Goal: Use online tool/utility: Utilize a website feature to perform a specific function

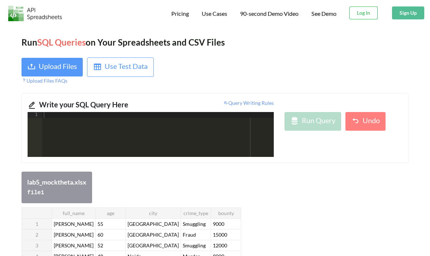
click at [56, 114] on div at bounding box center [158, 140] width 232 height 56
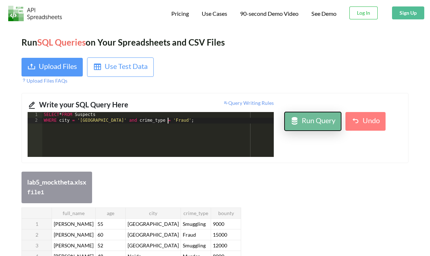
click at [312, 121] on div "Run Query" at bounding box center [319, 121] width 34 height 13
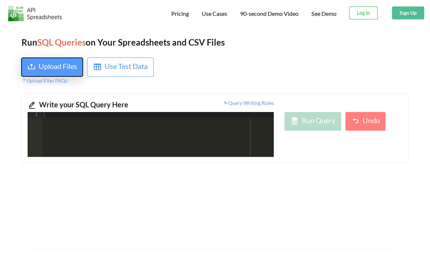
click at [40, 63] on div "Upload Files" at bounding box center [58, 67] width 38 height 13
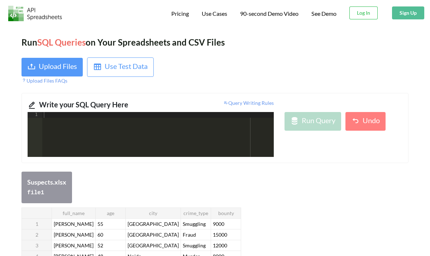
click at [91, 132] on div at bounding box center [158, 140] width 232 height 56
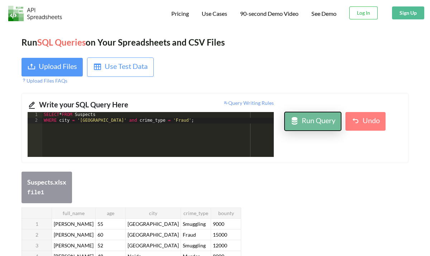
click at [306, 126] on div "Run Query" at bounding box center [319, 121] width 34 height 13
click at [96, 115] on div "SELECT * FROM Suspects WHERE city = '[GEOGRAPHIC_DATA]' and crime_type = 'Fraud…" at bounding box center [158, 140] width 232 height 56
click at [297, 122] on icon at bounding box center [295, 121] width 9 height 9
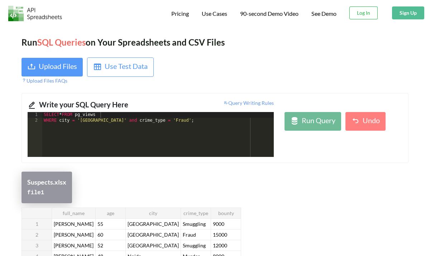
click at [41, 191] on code "file 1" at bounding box center [35, 192] width 17 height 6
drag, startPoint x: 49, startPoint y: 188, endPoint x: 30, endPoint y: 189, distance: 18.3
click at [30, 189] on div "file 1" at bounding box center [46, 192] width 39 height 10
click at [47, 194] on div "file 1" at bounding box center [46, 192] width 39 height 10
drag, startPoint x: 47, startPoint y: 194, endPoint x: 22, endPoint y: 195, distance: 24.8
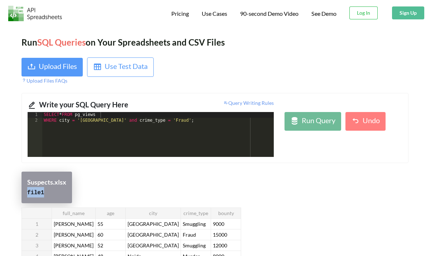
click at [22, 195] on div "Suspects.xlsx file 1" at bounding box center [47, 187] width 51 height 32
click at [86, 117] on div "SELECT * FROM pg_views WHERE city = '[GEOGRAPHIC_DATA]' and crime_type = 'Fraud…" at bounding box center [158, 140] width 232 height 56
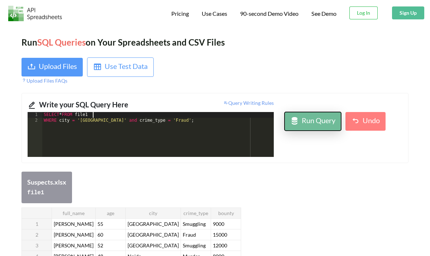
click at [321, 115] on div "Run Query" at bounding box center [319, 121] width 34 height 13
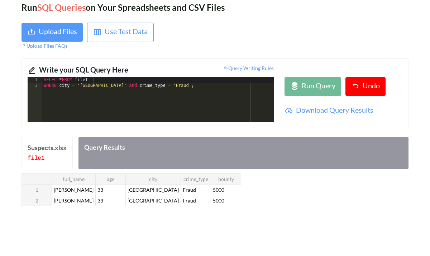
scroll to position [37, 0]
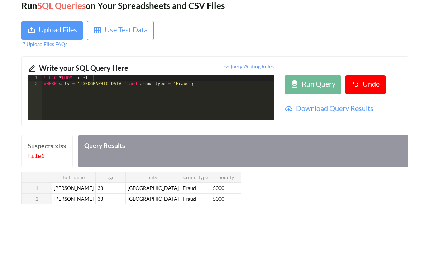
click at [170, 85] on div "SELECT * FROM file1 WHERE city = '[GEOGRAPHIC_DATA]' and crime_type = 'Fraud' ;" at bounding box center [158, 103] width 232 height 56
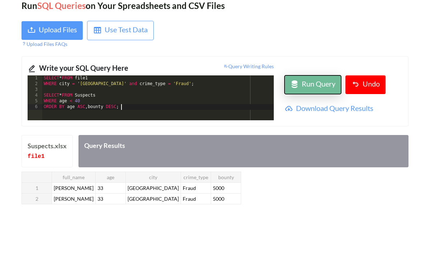
click at [328, 84] on div "Run Query" at bounding box center [319, 84] width 34 height 13
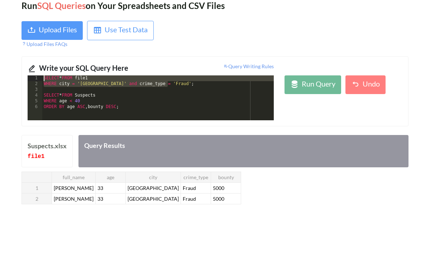
drag, startPoint x: 180, startPoint y: 84, endPoint x: 54, endPoint y: 60, distance: 128.2
click at [54, 60] on div "Write your SQL Query Here Query Writing Rules 1 2 3 4 5 6 SELECT * FROM file1 W…" at bounding box center [215, 91] width 387 height 70
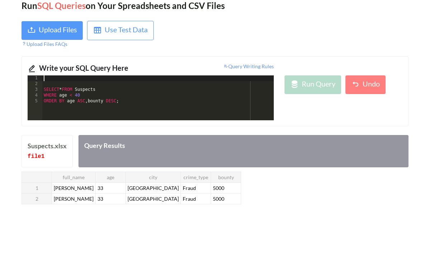
click at [44, 90] on div "SELECT * FROM Suspects WHERE age < [DEMOGRAPHIC_DATA] ORDER BY age ASC , bounty…" at bounding box center [158, 103] width 232 height 56
click at [92, 104] on div "SELECT * FROM Suspects WHERE age < [DEMOGRAPHIC_DATA] ORDER BY age ASC , bounty…" at bounding box center [158, 103] width 232 height 56
click at [44, 85] on div "SELECT * FROM Suspects WHERE age < [DEMOGRAPHIC_DATA] ORDER BY age ASC , bounty…" at bounding box center [158, 103] width 232 height 56
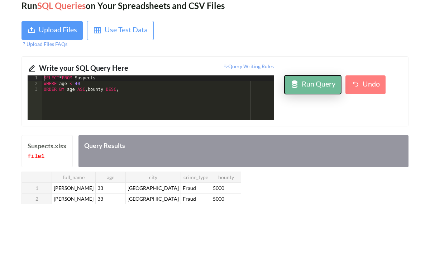
click at [296, 87] on icon at bounding box center [295, 84] width 9 height 9
click at [89, 80] on div "SELECT * FROM Suspects WHERE age < [DEMOGRAPHIC_DATA] ORDER BY age ASC , bounty…" at bounding box center [158, 103] width 232 height 56
click at [298, 82] on icon at bounding box center [295, 84] width 9 height 9
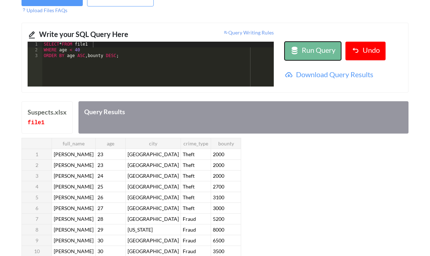
scroll to position [0, 0]
